Goal: Ask a question

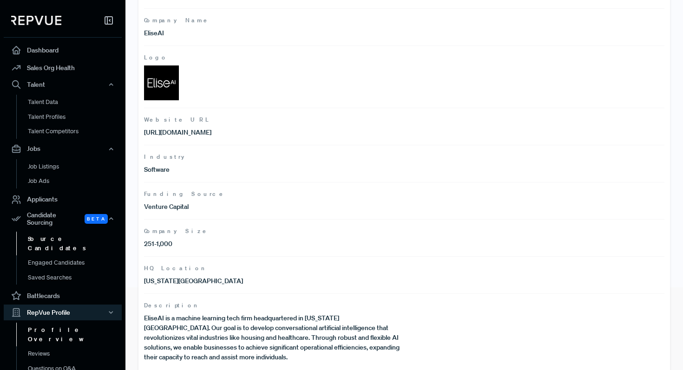
scroll to position [93, 0]
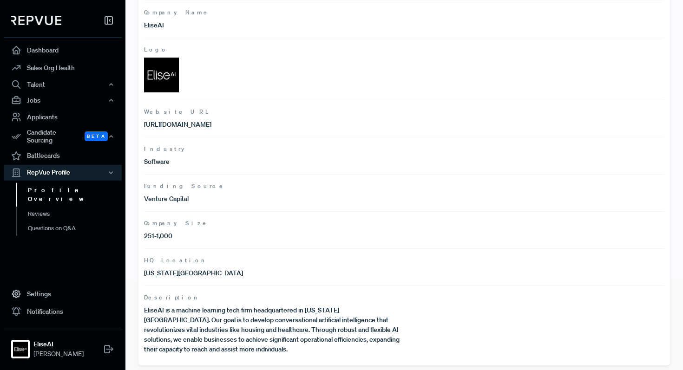
scroll to position [93, 0]
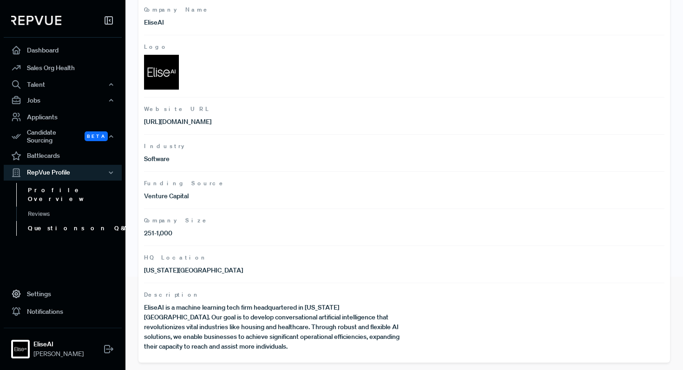
click at [59, 221] on link "Questions on Q&A" at bounding box center [75, 228] width 118 height 15
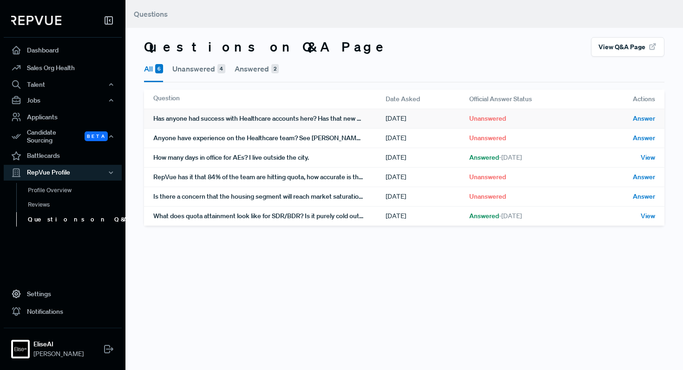
click at [352, 118] on div "Has anyone had success with Healthcare accounts here? Has that new market been …" at bounding box center [269, 118] width 232 height 19
